Goal: Complete application form: Complete application form

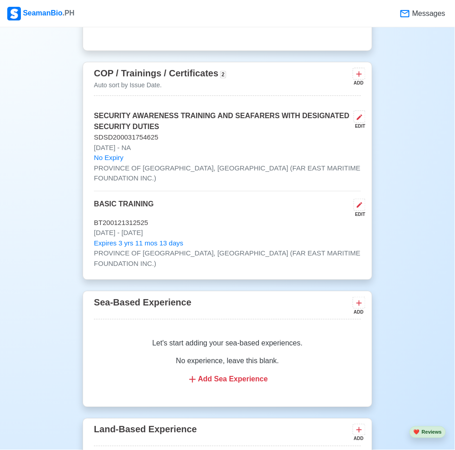
scroll to position [1374, 0]
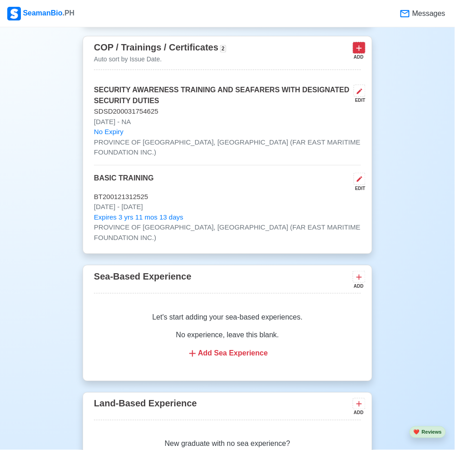
click at [359, 51] on icon at bounding box center [358, 47] width 5 height 5
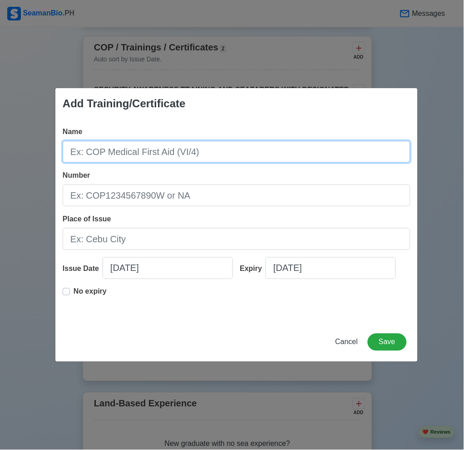
click at [238, 149] on input "Name" at bounding box center [237, 152] width 348 height 22
type input "RFPNW"
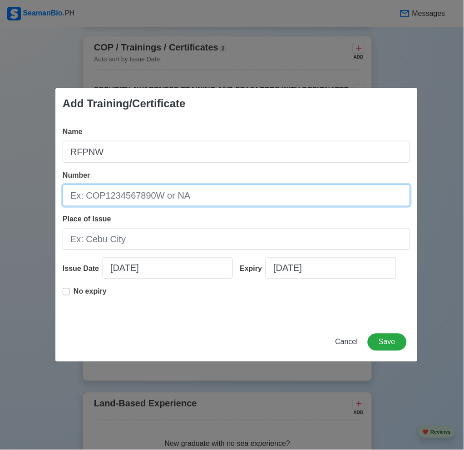
click at [224, 194] on input "Number" at bounding box center [237, 195] width 348 height 22
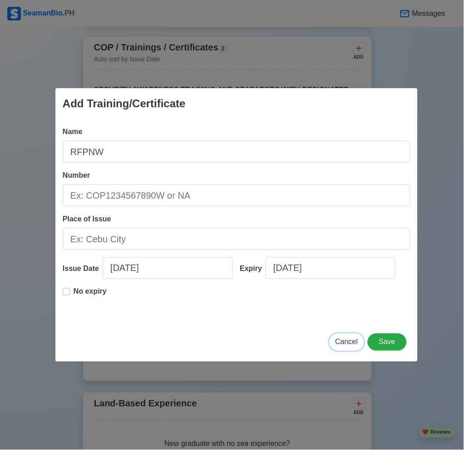
click at [345, 347] on button "Cancel" at bounding box center [347, 341] width 35 height 17
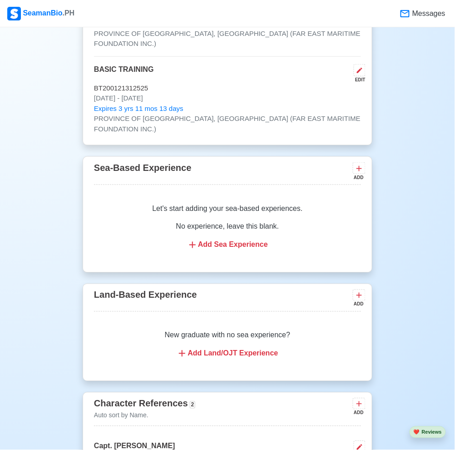
scroll to position [1817, 0]
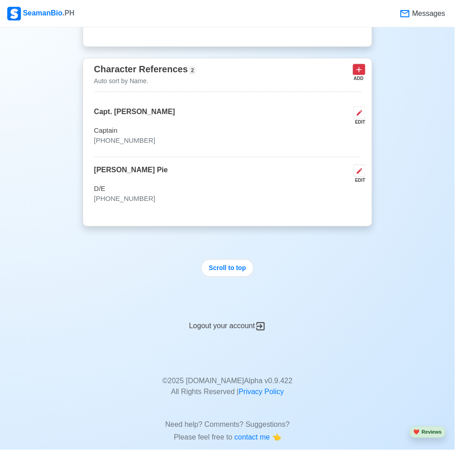
click at [363, 65] on icon at bounding box center [359, 69] width 9 height 9
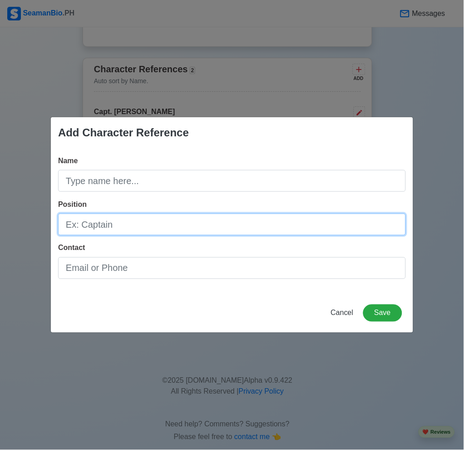
click at [160, 221] on input "Position" at bounding box center [232, 224] width 348 height 22
paste input "Galley [PERSON_NAME]"
type input "Galley [PERSON_NAME]"
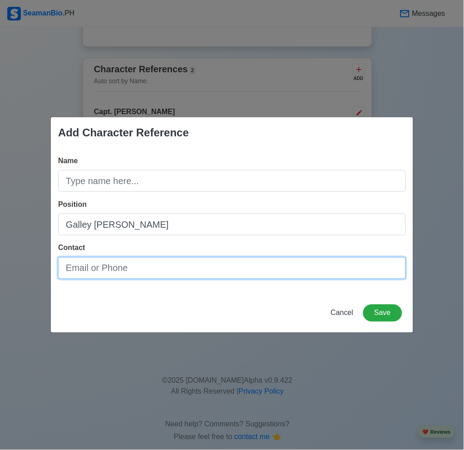
click at [153, 273] on input "Contact" at bounding box center [232, 268] width 348 height 22
paste input "09991592400"
click at [76, 266] on input "09991592400" at bounding box center [232, 268] width 348 height 22
type input "[PHONE_NUMBER]"
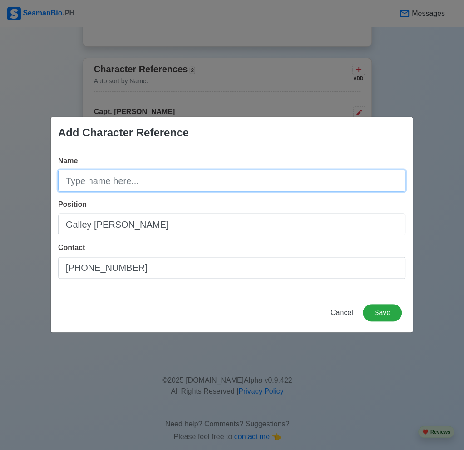
click at [213, 184] on input "Name" at bounding box center [232, 181] width 348 height 22
type input "C"
type input "[PERSON_NAME]"
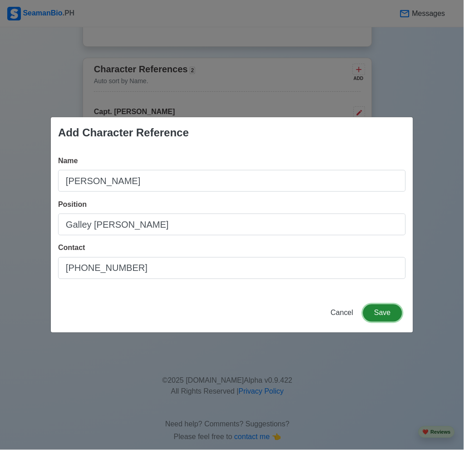
click at [388, 315] on button "Save" at bounding box center [382, 312] width 39 height 17
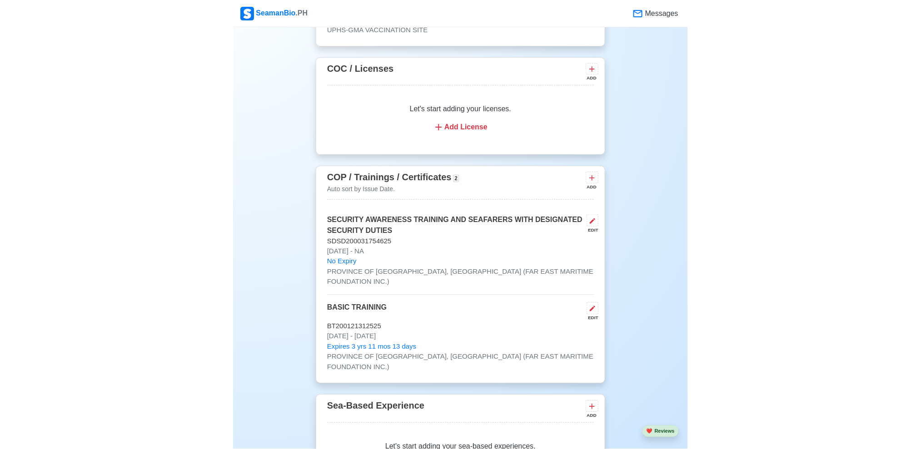
scroll to position [1286, 0]
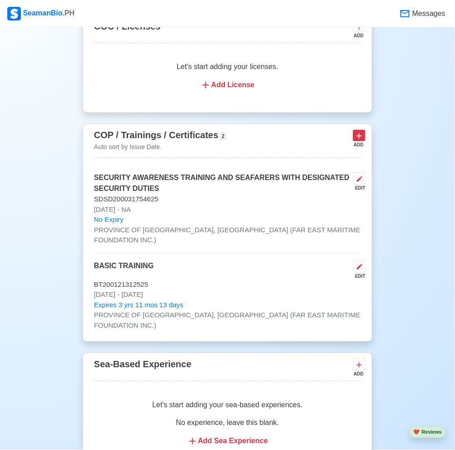
click at [357, 138] on icon at bounding box center [358, 135] width 5 height 5
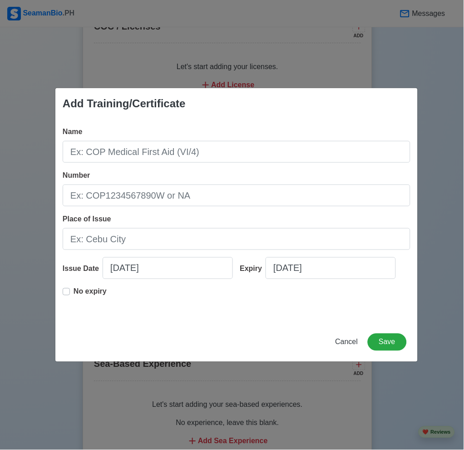
click at [83, 293] on p "No expiry" at bounding box center [90, 291] width 33 height 11
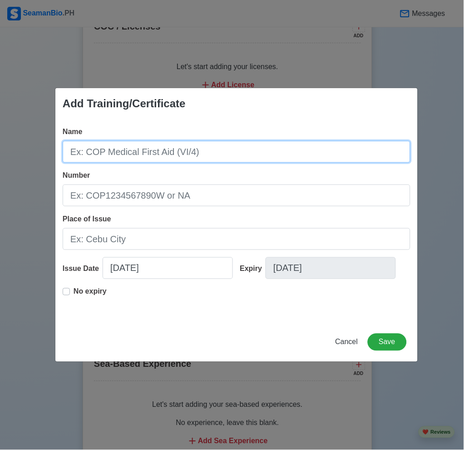
click at [165, 150] on input "Name" at bounding box center [237, 152] width 348 height 22
type input "rfpnw"
type input "r"
type input "Ratings Forming Part of a Navigational Watch"
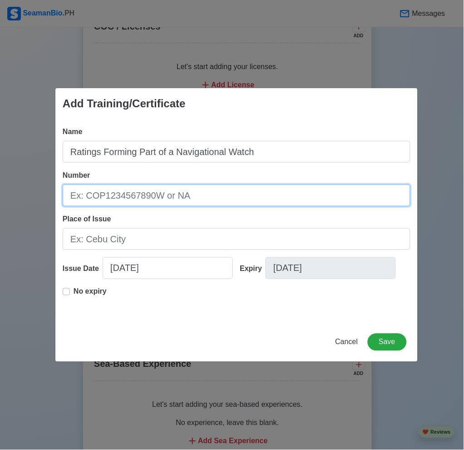
click at [183, 204] on input "Number" at bounding box center [237, 195] width 348 height 22
type input "25-204-037-01-00856"
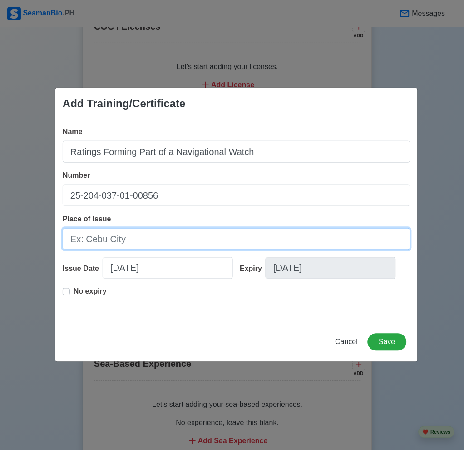
click at [194, 244] on input "Place of Issue" at bounding box center [237, 239] width 348 height 22
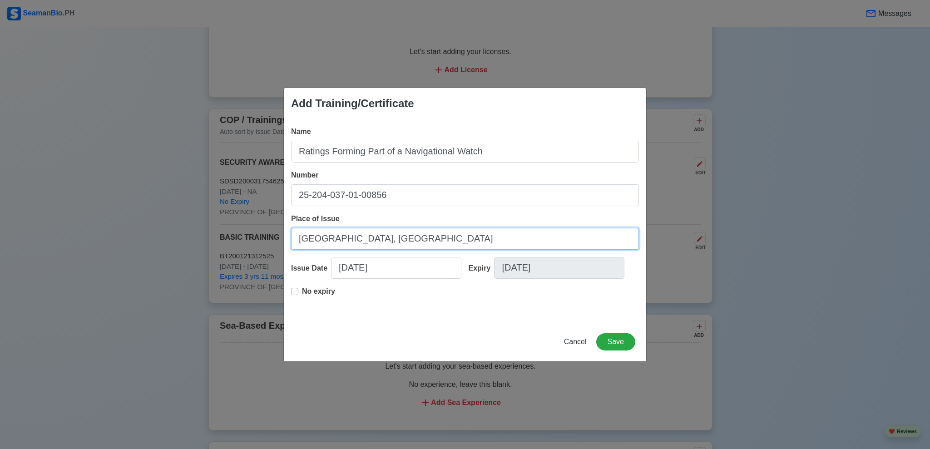
type input "[GEOGRAPHIC_DATA], [GEOGRAPHIC_DATA]"
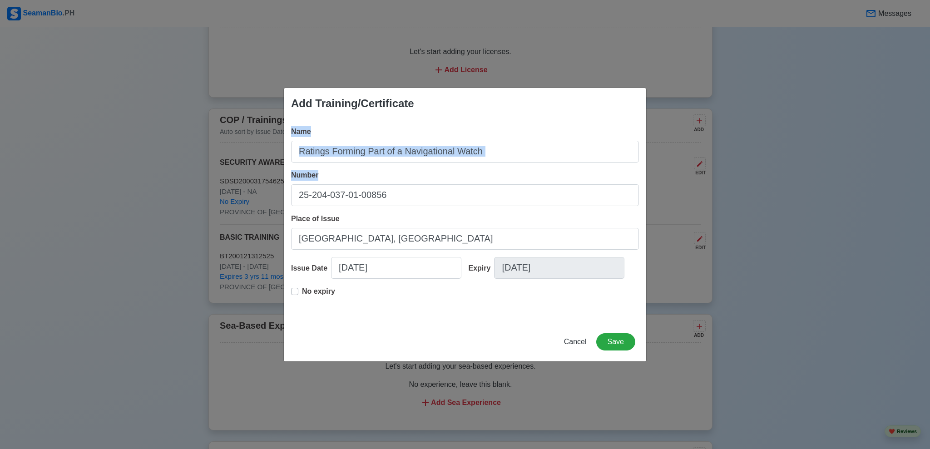
drag, startPoint x: 463, startPoint y: 99, endPoint x: 562, endPoint y: 225, distance: 159.4
click at [455, 198] on div "Add Training/Certificate Name Ratings Forming Part of a Navigational Watch Numb…" at bounding box center [464, 225] width 363 height 274
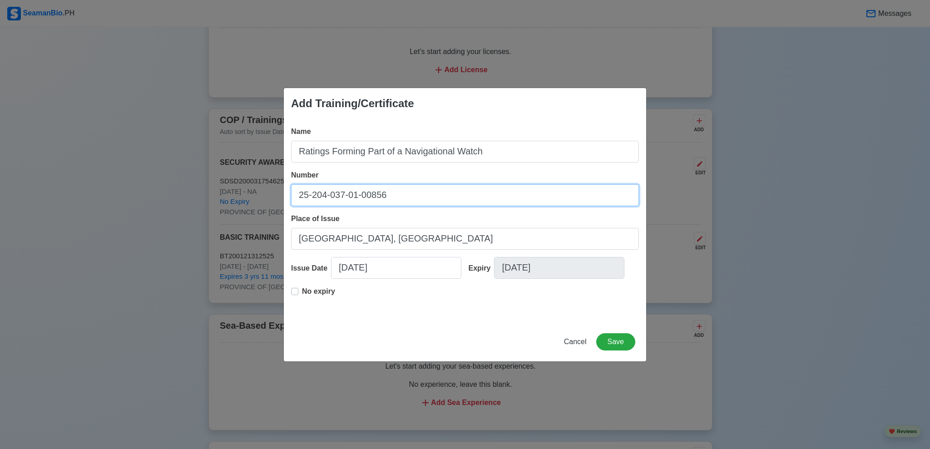
drag, startPoint x: 417, startPoint y: 195, endPoint x: 171, endPoint y: 199, distance: 246.2
click at [171, 199] on div "Add Training/Certificate Name Ratings Forming Part of a Navigational Watch Numb…" at bounding box center [465, 224] width 930 height 449
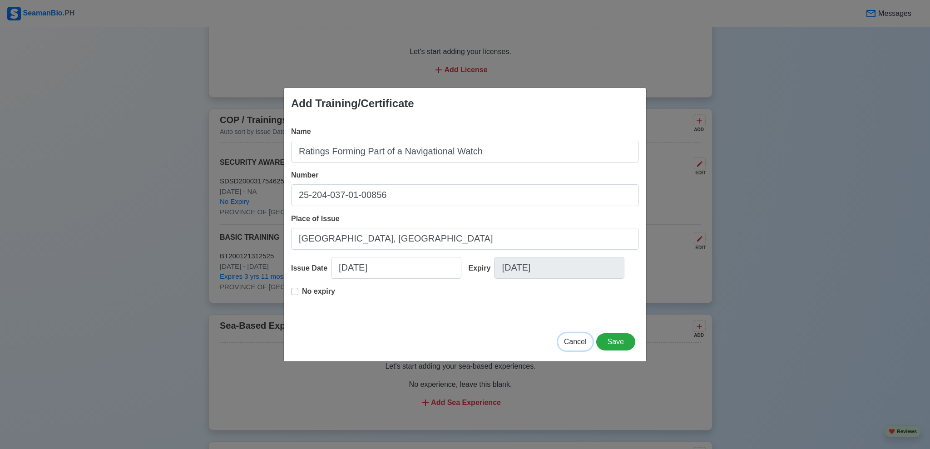
click at [455, 341] on span "Cancel" at bounding box center [575, 342] width 23 height 8
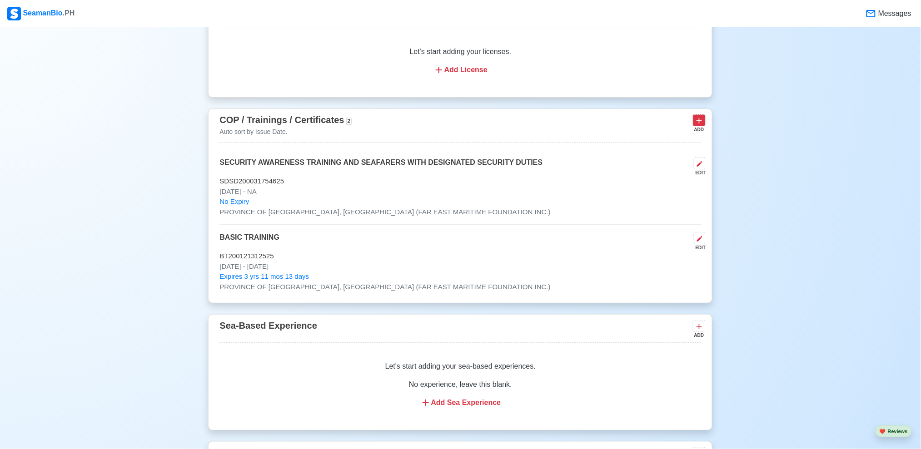
click at [455, 125] on icon at bounding box center [698, 120] width 9 height 9
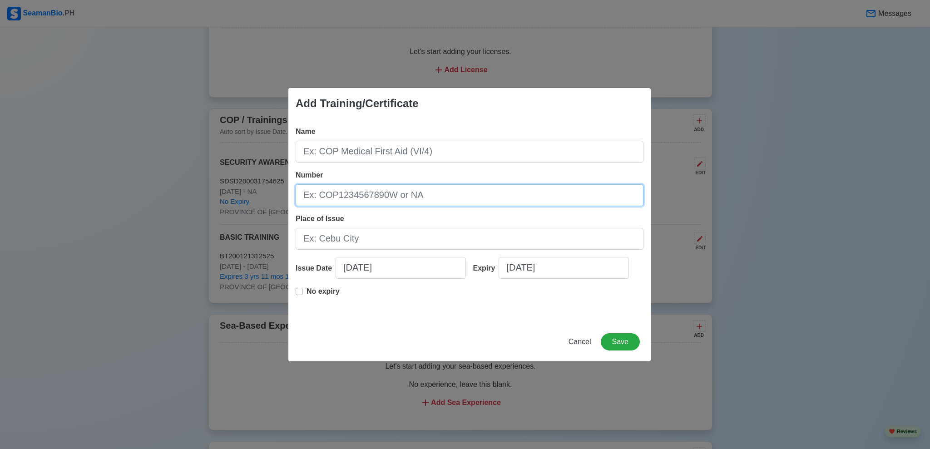
click at [433, 196] on input "Number" at bounding box center [470, 195] width 348 height 22
paste input "25-204-037-01-00856"
type input "25-204-037-01-00856"
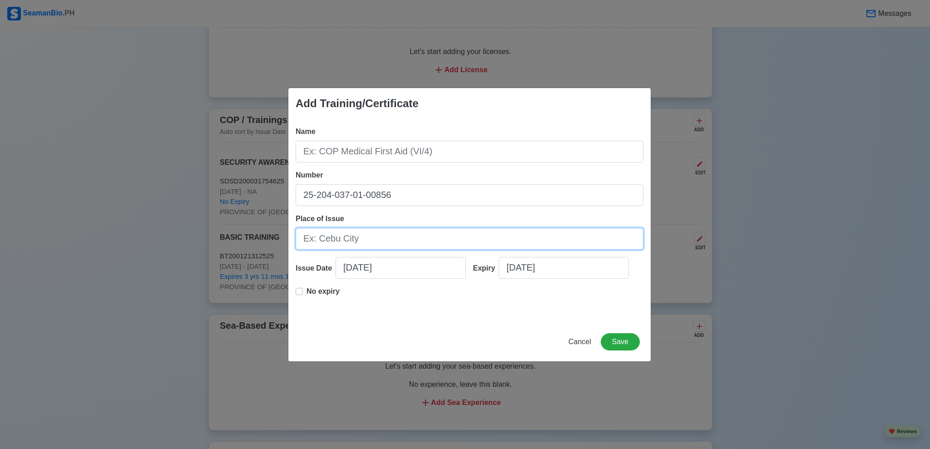
click at [405, 242] on input "Place of Issue" at bounding box center [470, 239] width 348 height 22
type input "[GEOGRAPHIC_DATA], [GEOGRAPHIC_DATA] (SEATECH Maritime Training and Assessment …"
select select "****"
select select "*********"
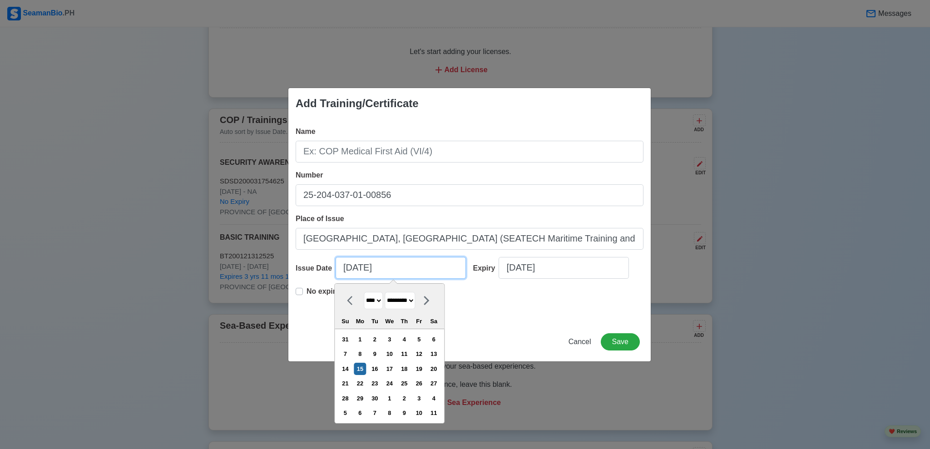
drag, startPoint x: 408, startPoint y: 261, endPoint x: 309, endPoint y: 263, distance: 99.0
click at [309, 263] on div "Issue Date [DATE] **** **** **** **** **** **** **** **** **** **** **** **** *…" at bounding box center [381, 271] width 171 height 29
click at [440, 342] on div "6" at bounding box center [434, 339] width 12 height 12
type input "[DATE]"
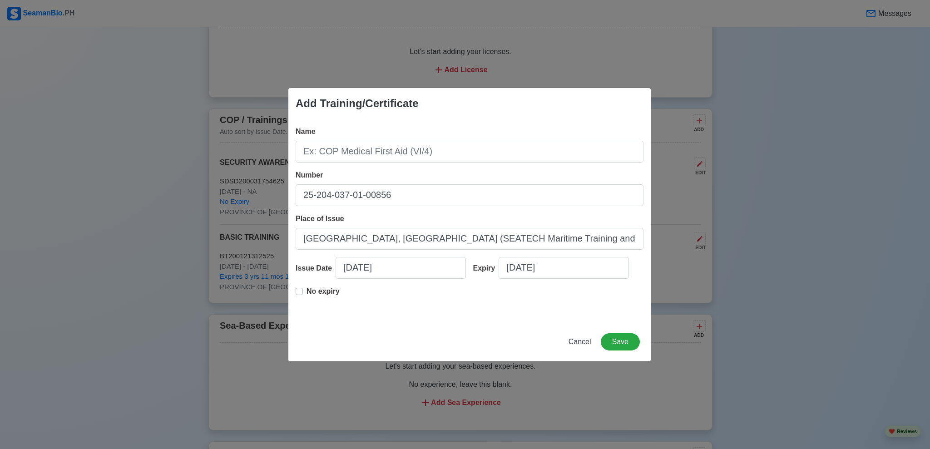
click at [324, 296] on p "No expiry" at bounding box center [323, 291] width 33 height 11
type input "[DATE]"
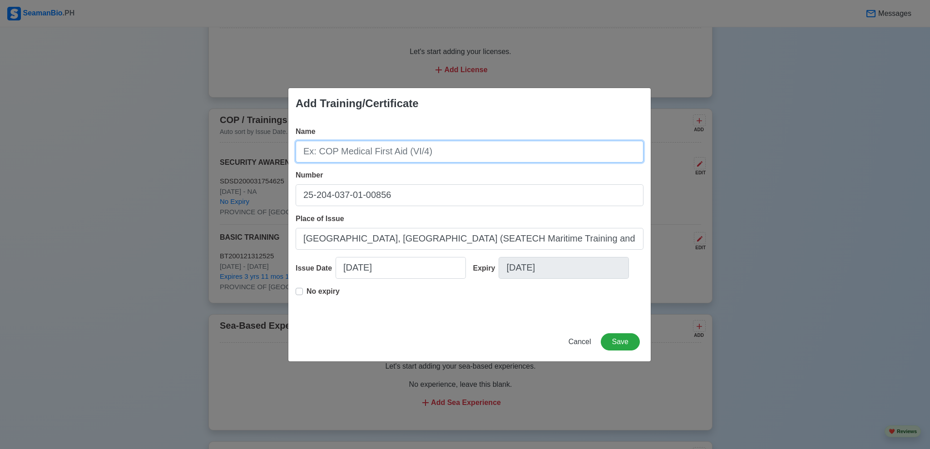
click at [387, 149] on input "Name" at bounding box center [470, 152] width 348 height 22
type input "Ratings Forming Part of a Navigational Watch"
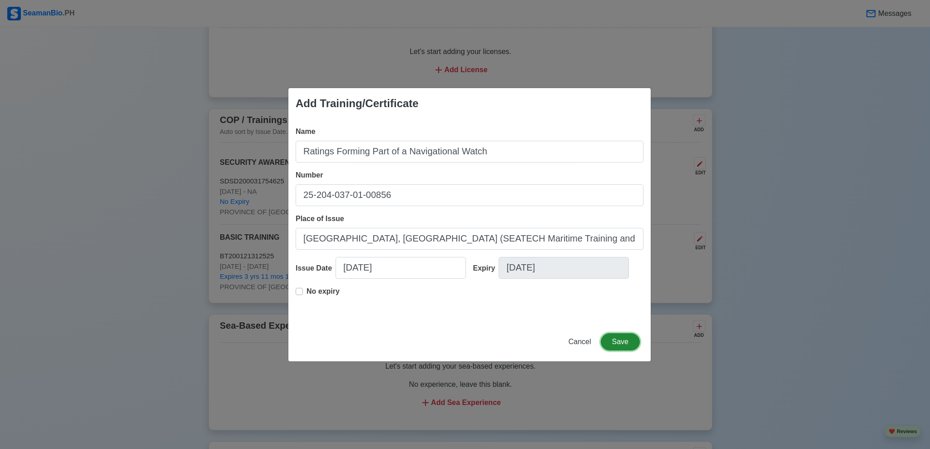
click at [455, 340] on button "Save" at bounding box center [620, 341] width 39 height 17
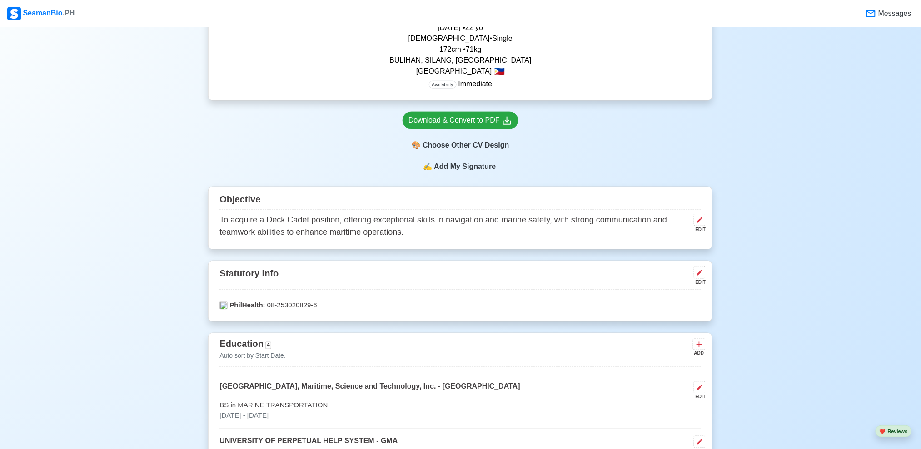
scroll to position [1932, 0]
